Goal: Transaction & Acquisition: Purchase product/service

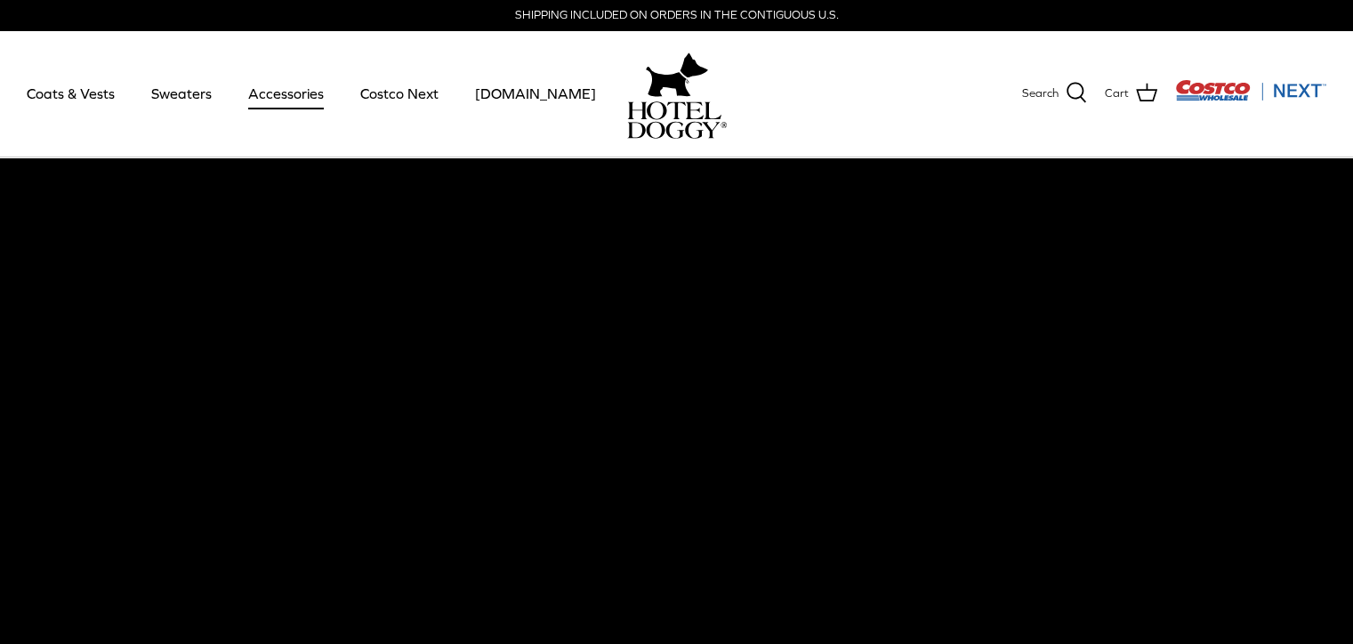
click at [286, 89] on link "Accessories" at bounding box center [286, 93] width 108 height 61
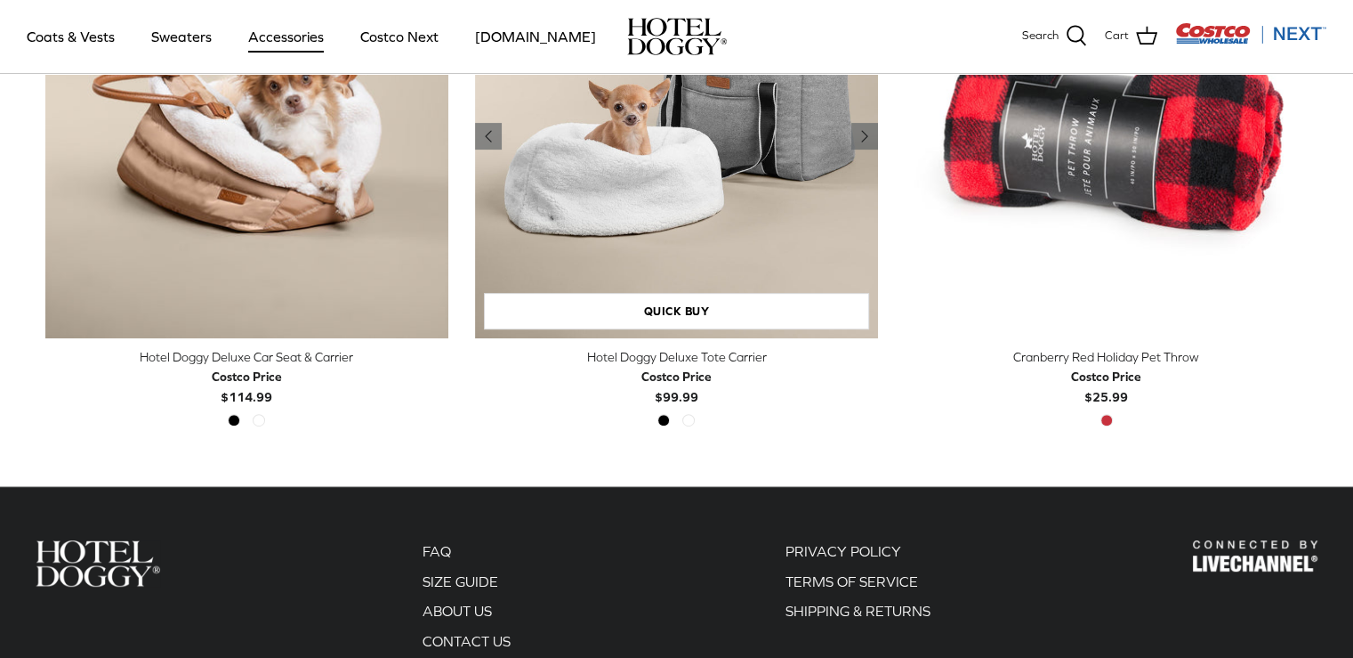
scroll to position [623, 0]
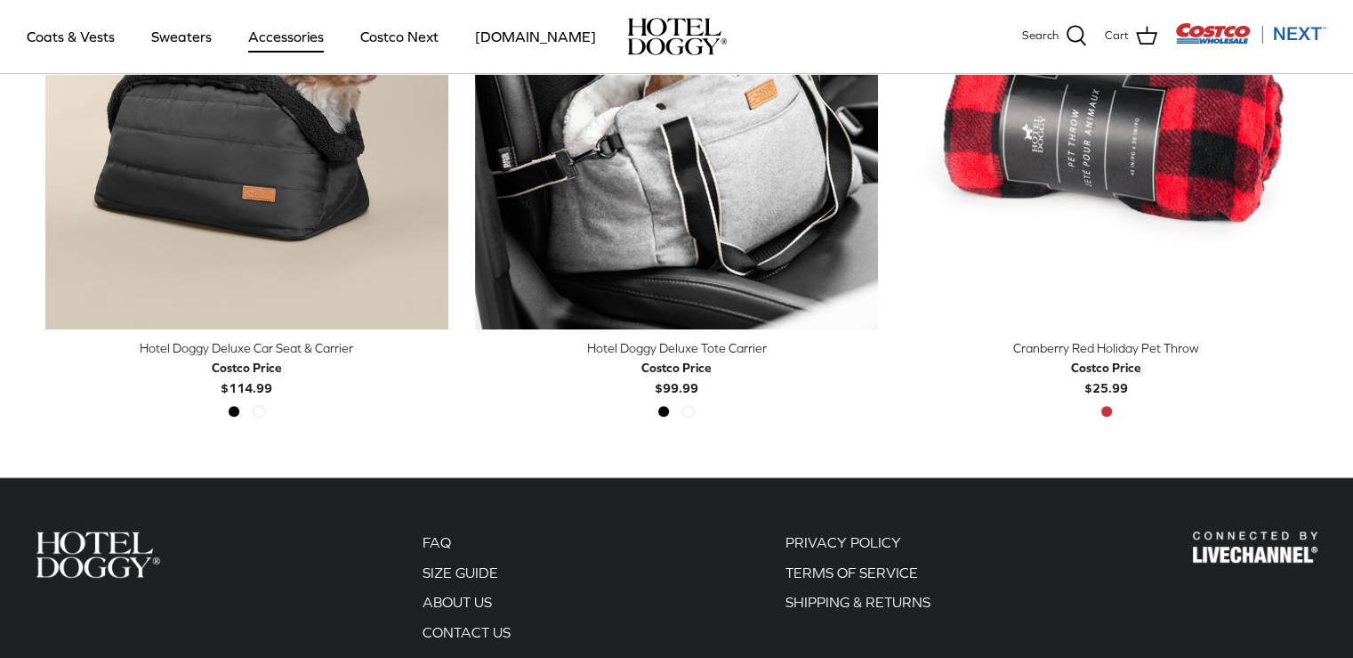
click at [239, 362] on div "Costco Price" at bounding box center [247, 368] width 70 height 20
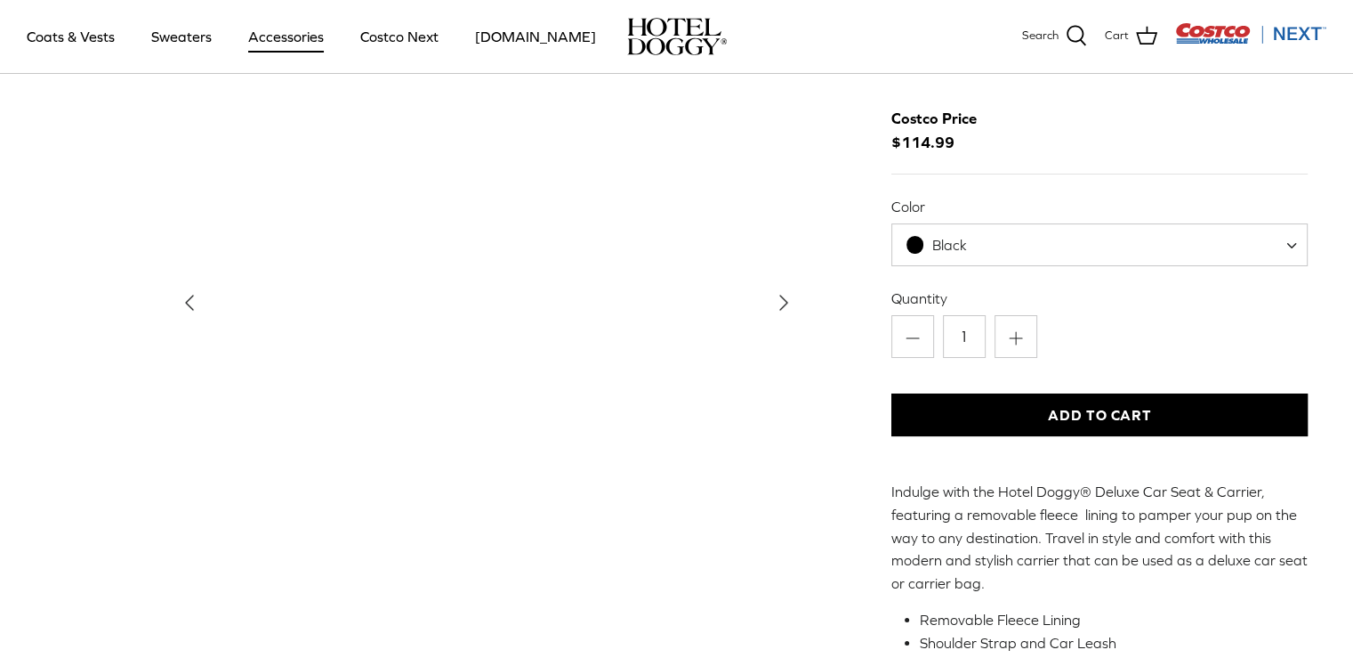
scroll to position [89, 0]
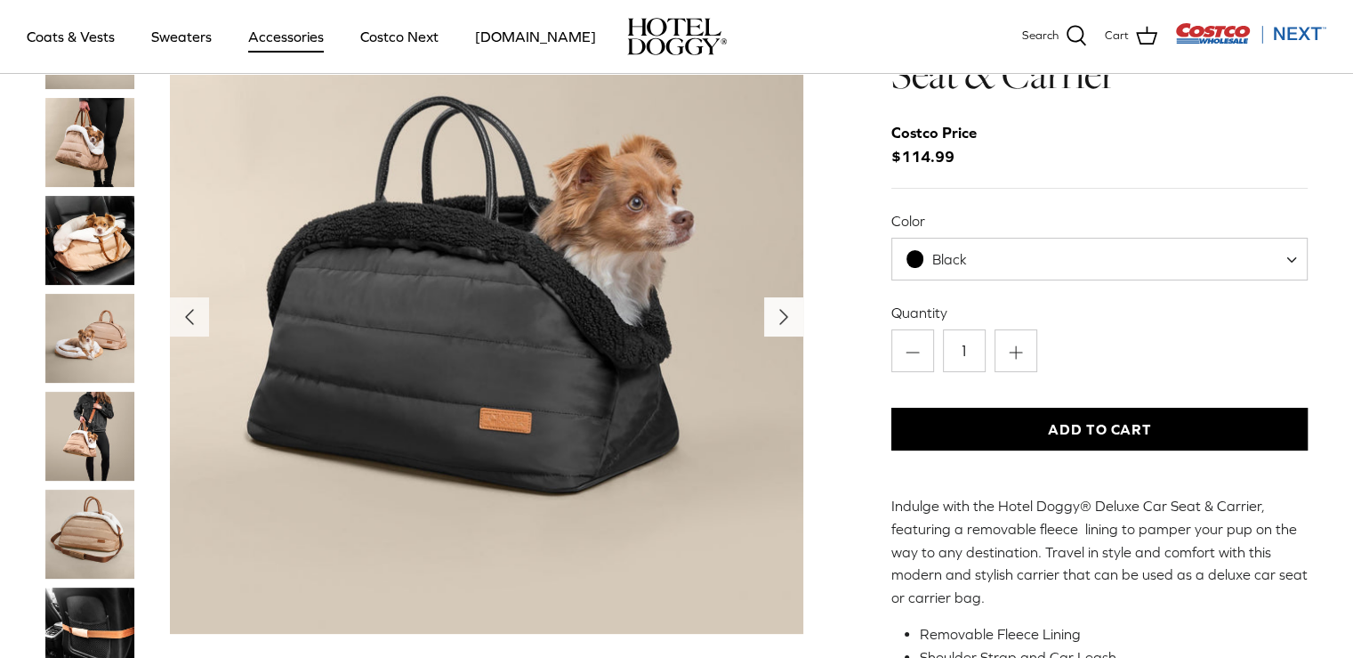
click at [781, 314] on polyline "Next" at bounding box center [783, 317] width 7 height 14
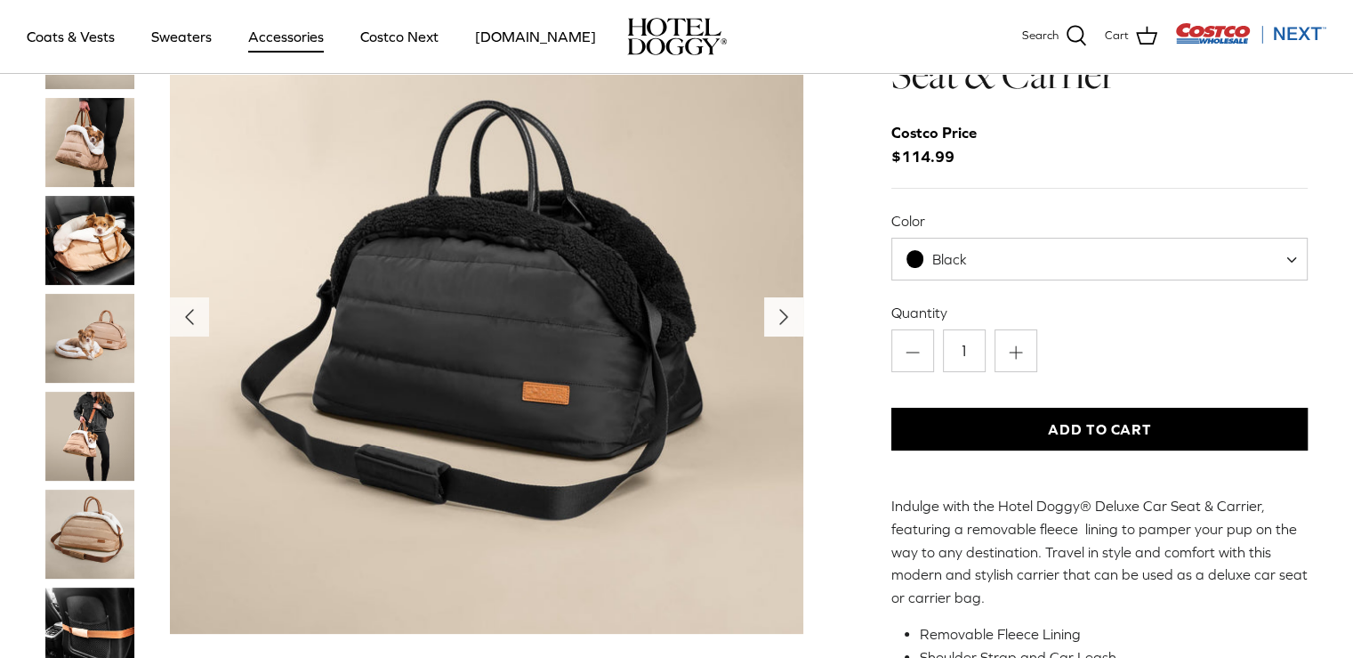
click at [781, 314] on polyline "Next" at bounding box center [783, 317] width 7 height 14
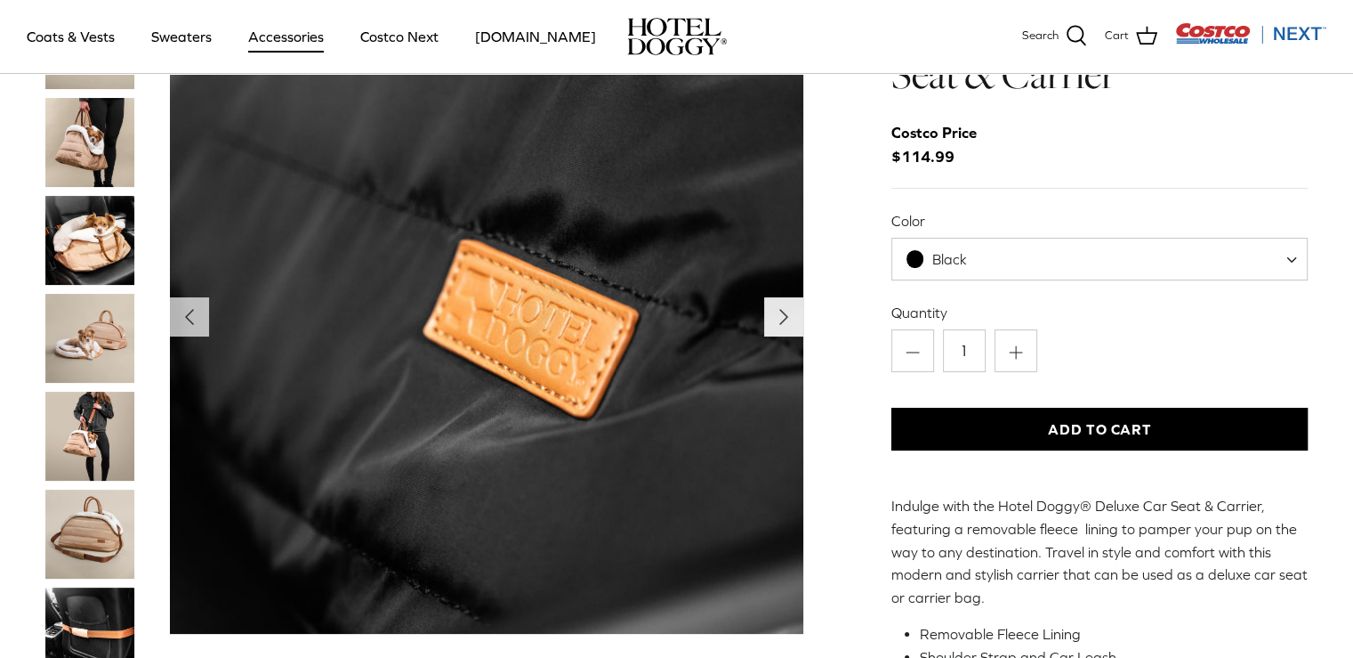
click at [781, 314] on polyline "Next" at bounding box center [783, 317] width 7 height 14
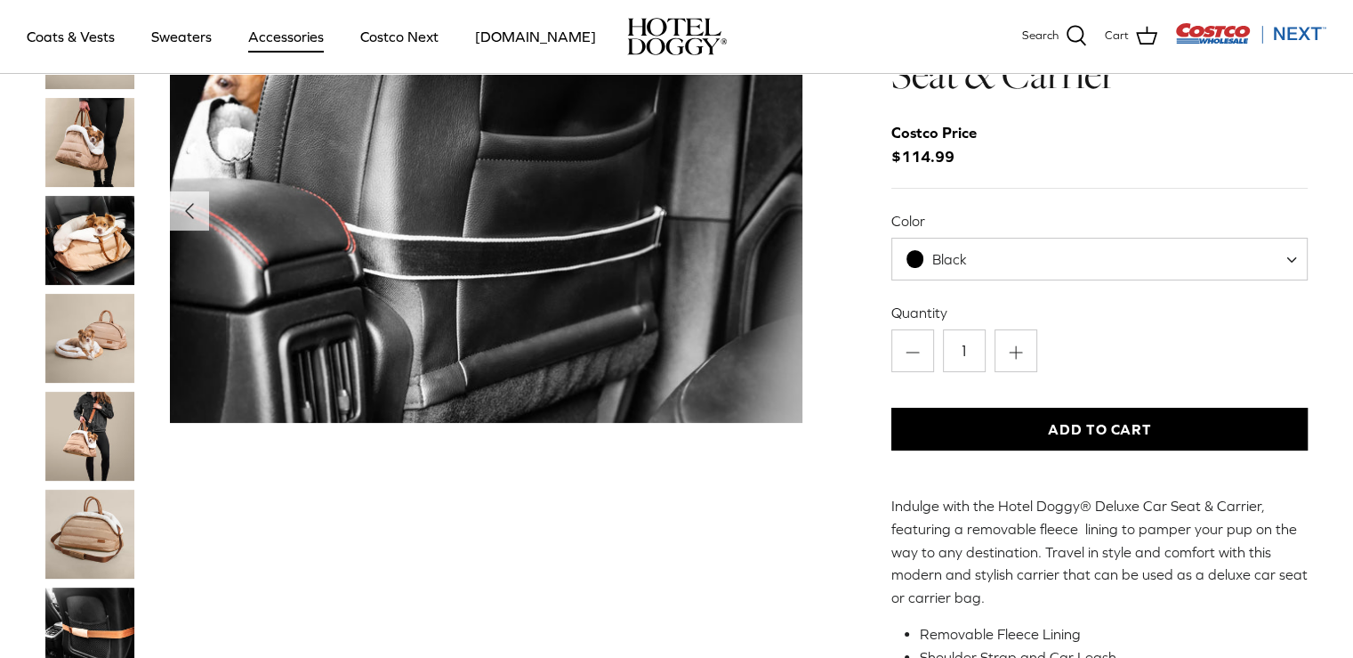
click at [782, 314] on img "Show Gallery" at bounding box center [487, 211] width 634 height 423
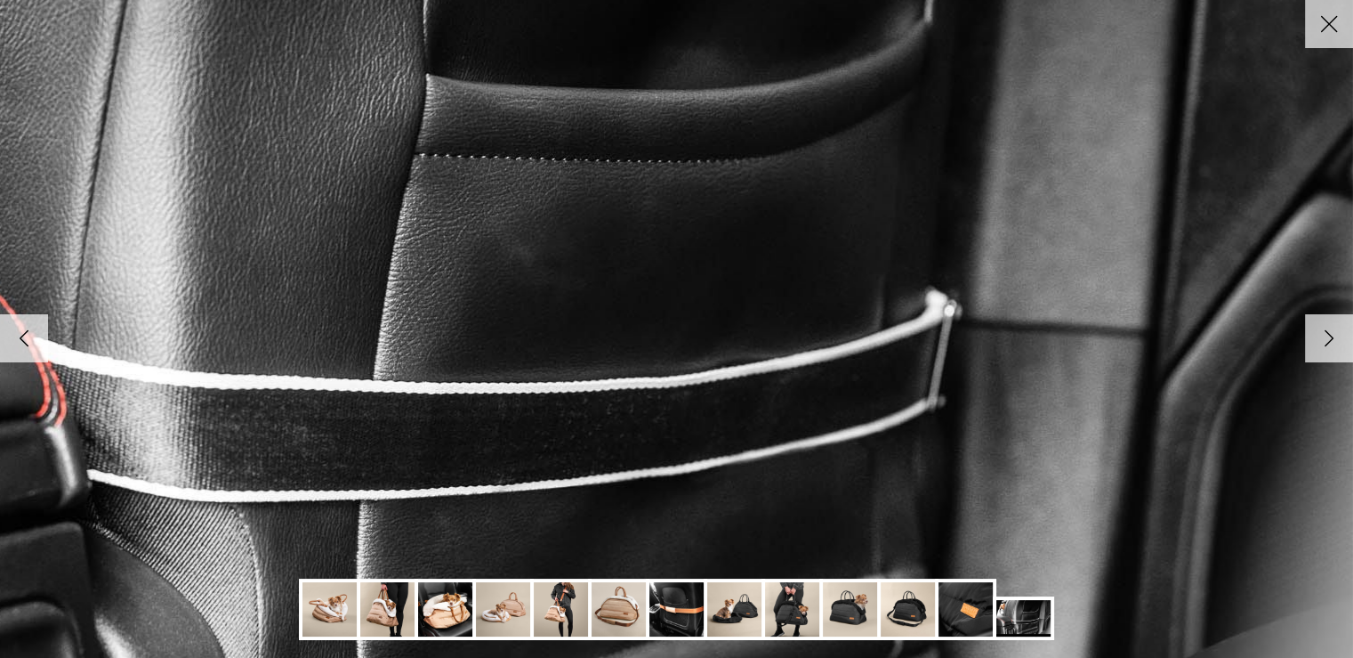
click at [1352, 356] on link "Right" at bounding box center [1329, 338] width 48 height 48
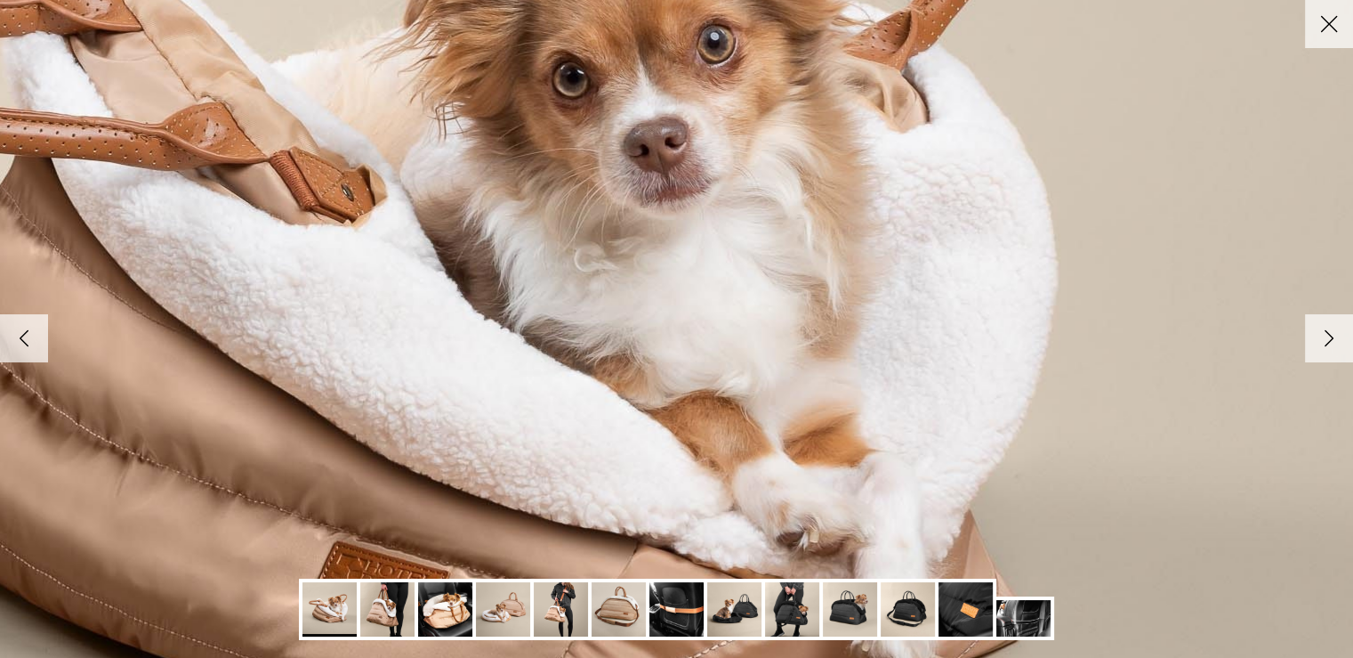
click at [1332, 343] on icon "Right" at bounding box center [1329, 338] width 30 height 30
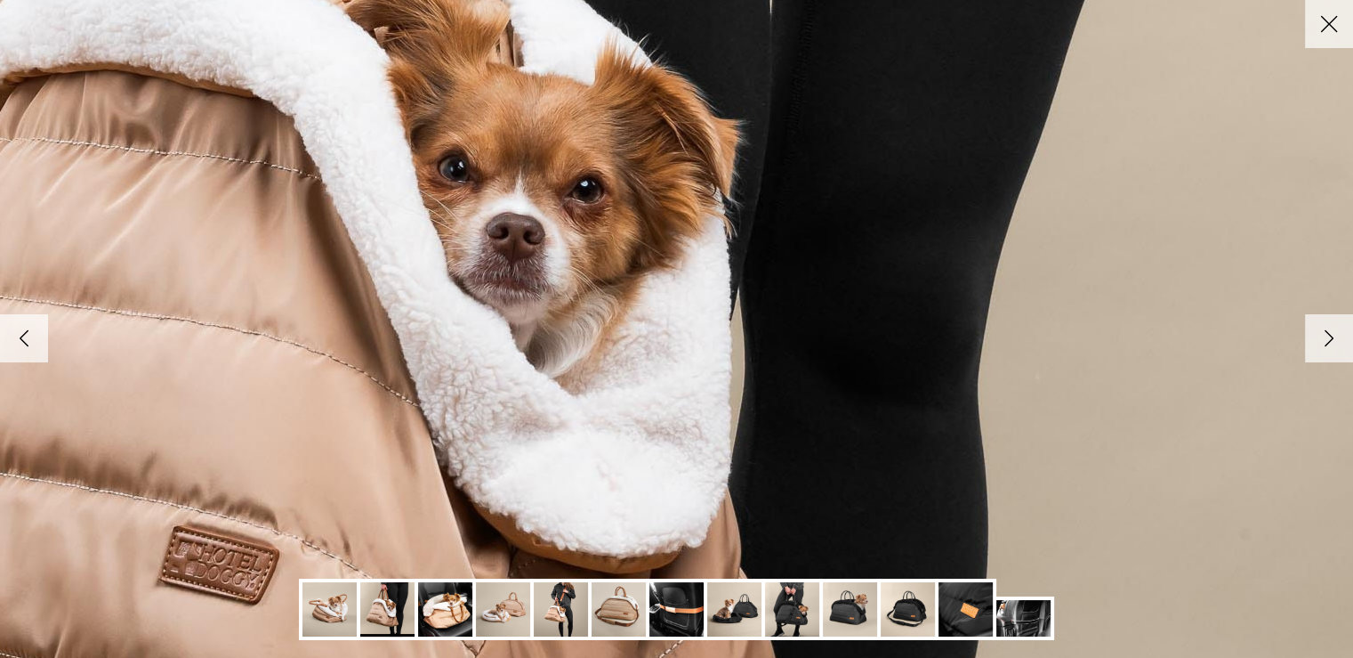
click at [1330, 342] on icon "Right" at bounding box center [1329, 338] width 30 height 30
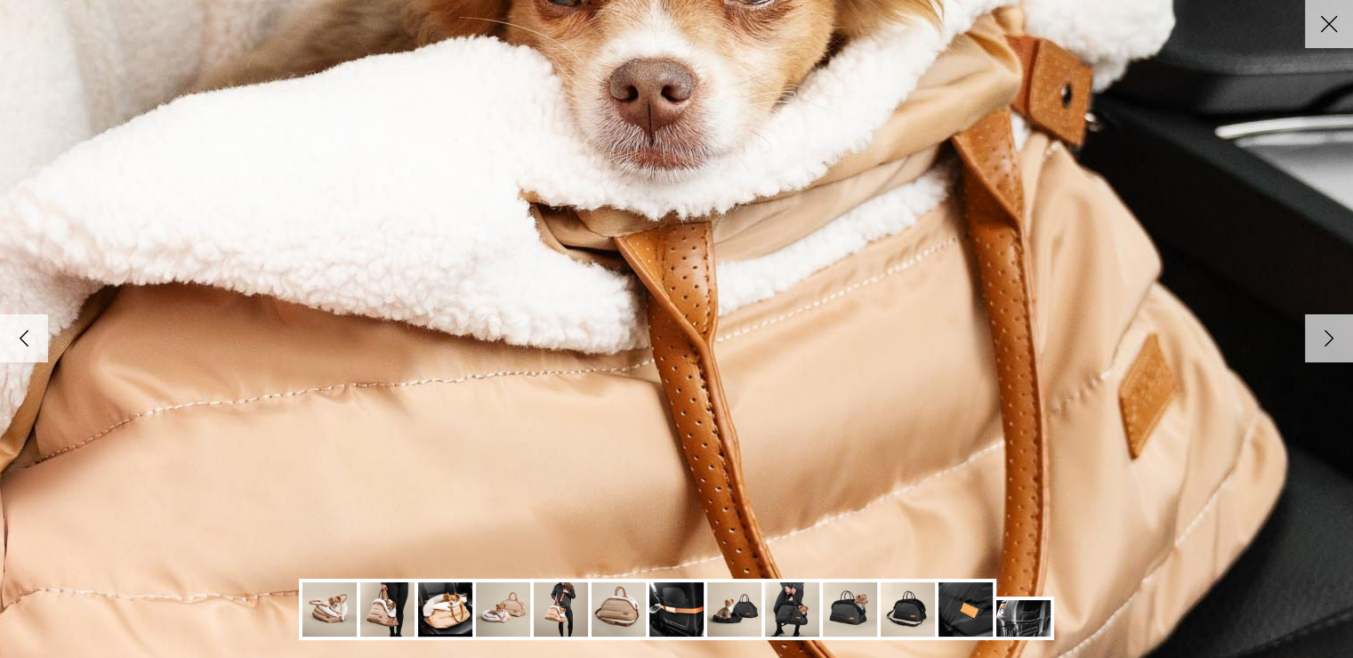
click at [1328, 343] on polyline at bounding box center [1330, 337] width 8 height 15
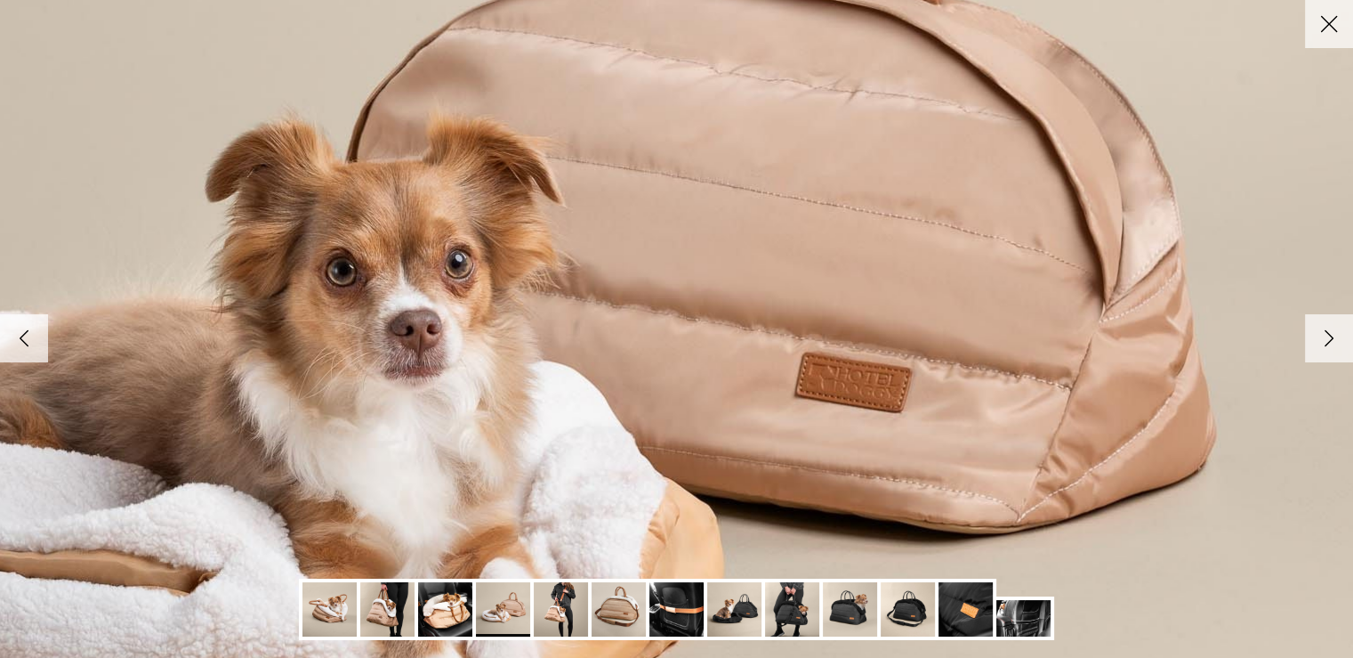
click at [1324, 343] on icon "Right" at bounding box center [1329, 338] width 30 height 30
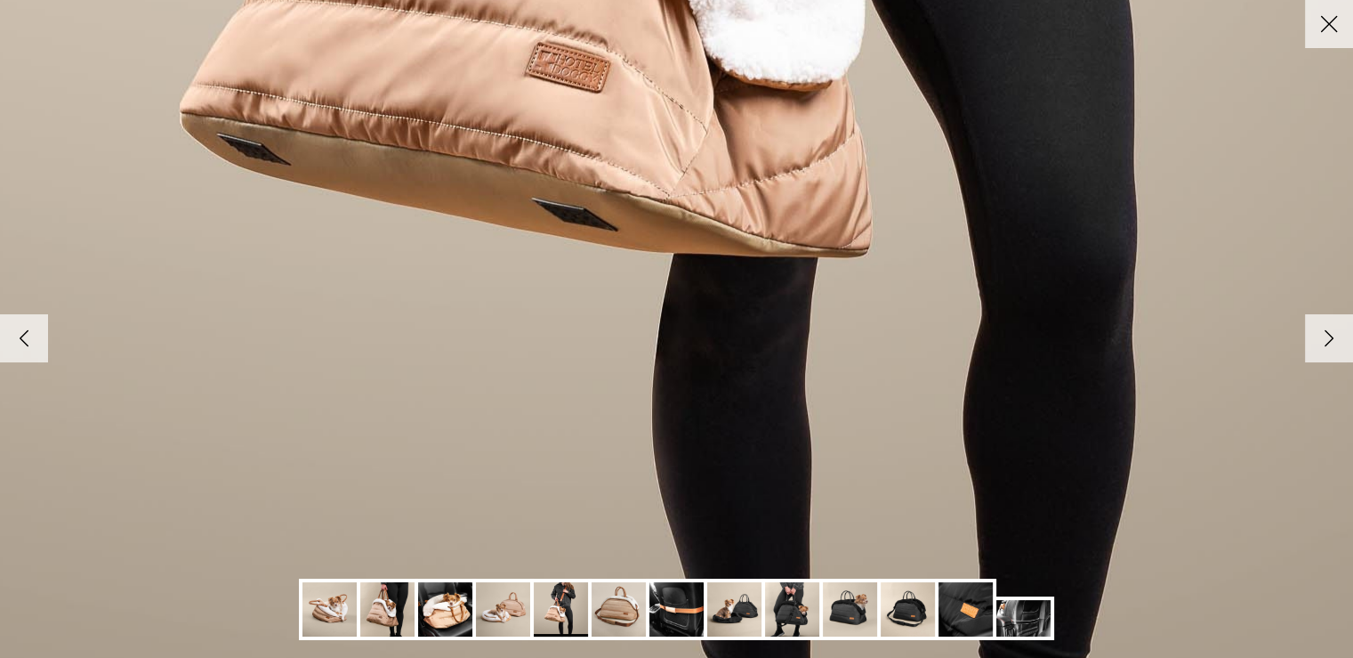
click at [508, 606] on img at bounding box center [503, 609] width 54 height 54
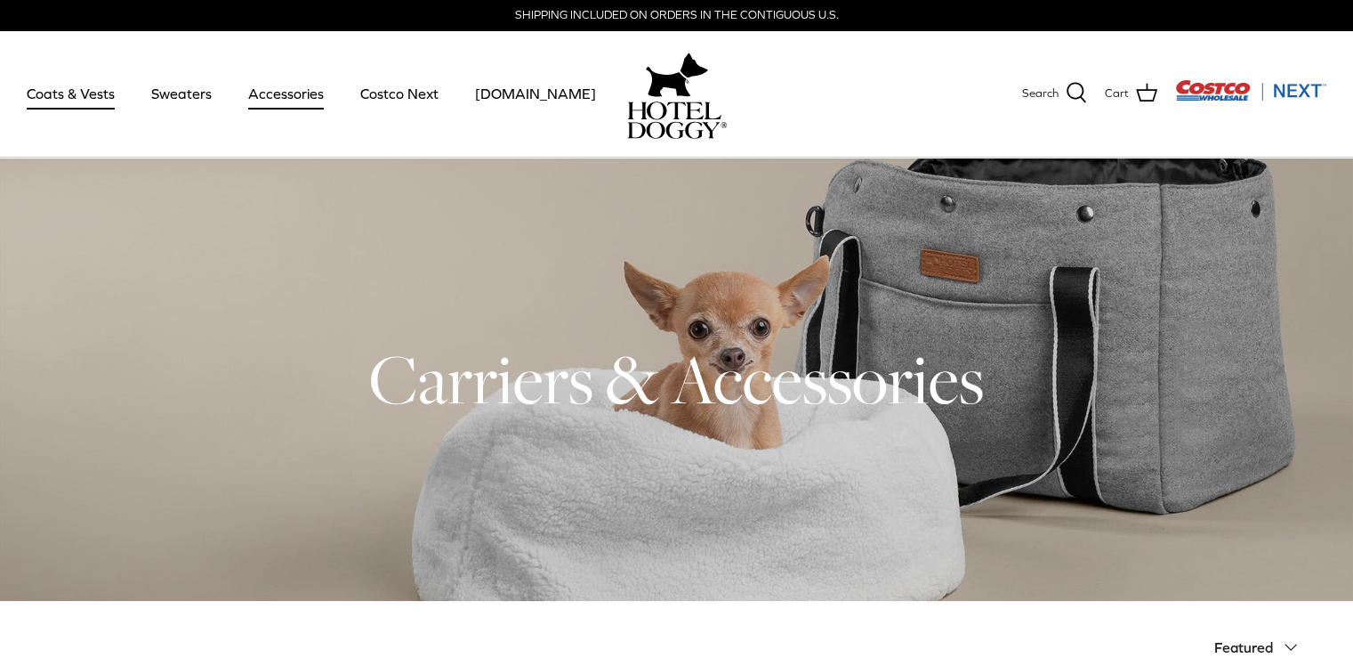
click at [53, 95] on link "Coats & Vests" at bounding box center [71, 93] width 120 height 61
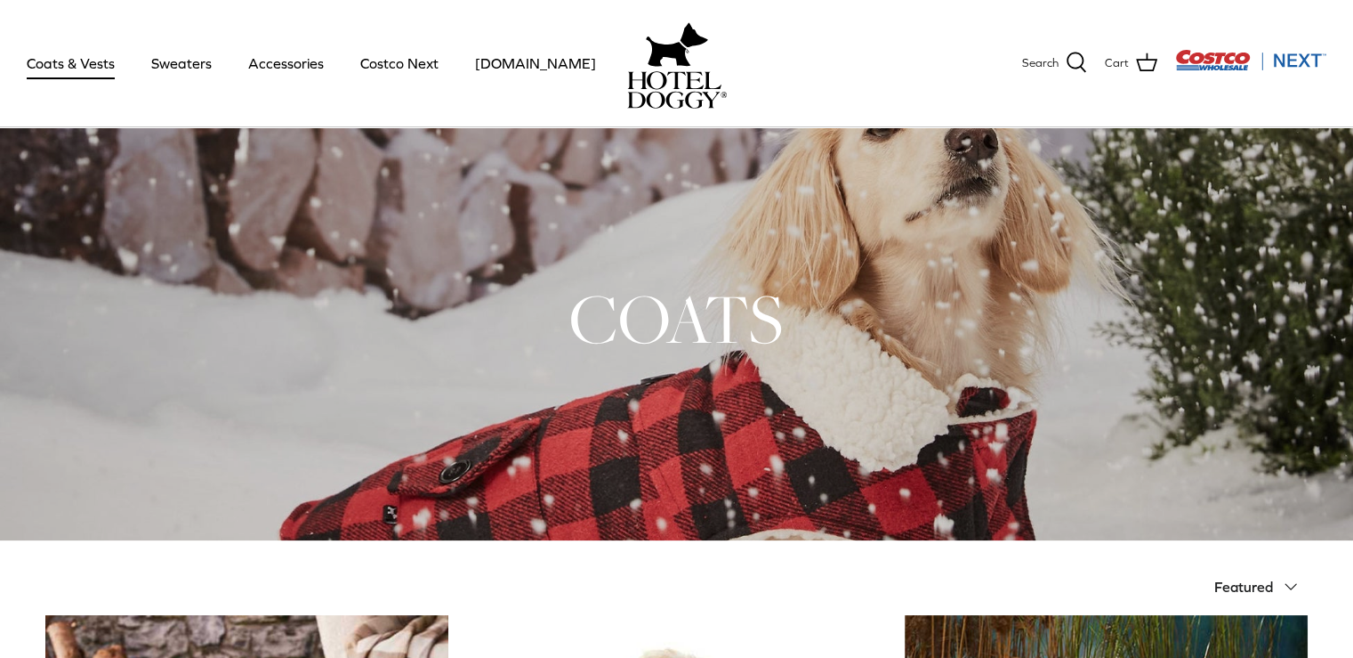
scroll to position [4, 0]
